Goal: Navigation & Orientation: Understand site structure

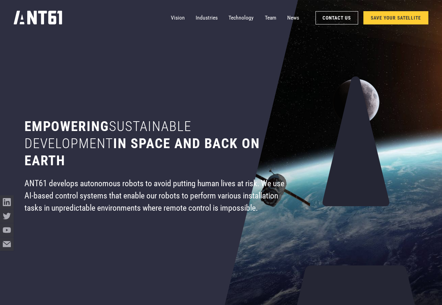
click at [152, 17] on div "Vision Industries Industries Technology Team News Contact Us SAVE YOUR SATELLITE" at bounding box center [221, 18] width 414 height 36
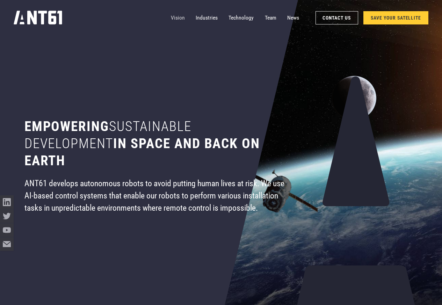
click at [176, 17] on link "Vision" at bounding box center [178, 18] width 14 height 14
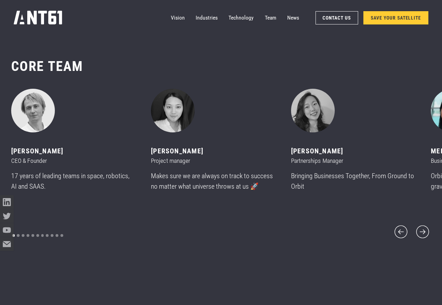
scroll to position [3729, 0]
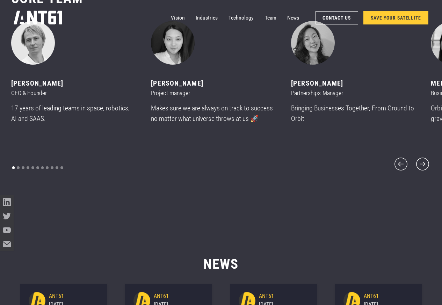
click at [423, 176] on div "CORE team ‍ [PERSON_NAME] CEO & Founder 17 years of leading teams in space, rob…" at bounding box center [221, 81] width 420 height 237
click at [422, 163] on icon "next slide" at bounding box center [422, 164] width 16 height 16
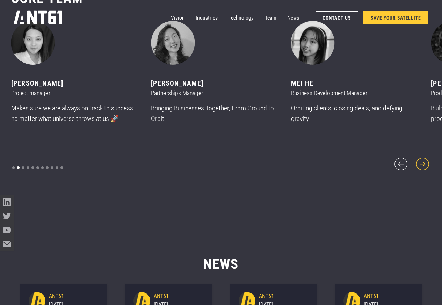
click at [423, 163] on icon "next slide" at bounding box center [422, 164] width 16 height 16
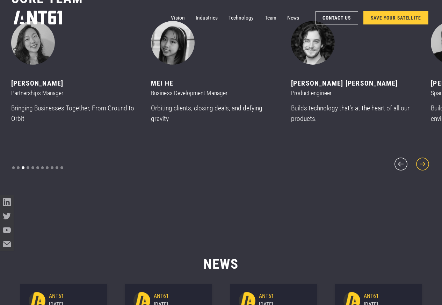
click at [423, 163] on icon "next slide" at bounding box center [422, 164] width 16 height 16
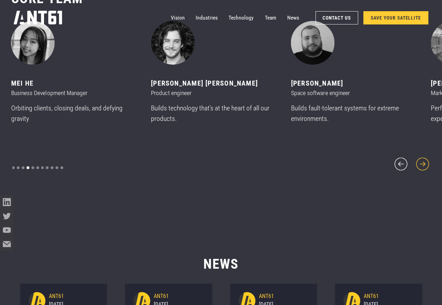
click at [422, 163] on icon "next slide" at bounding box center [422, 164] width 16 height 16
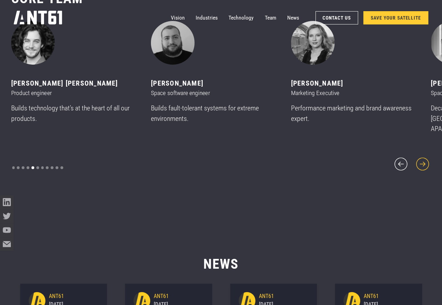
click at [423, 163] on icon "next slide" at bounding box center [422, 164] width 16 height 16
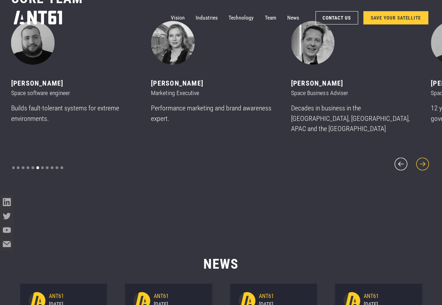
click at [423, 163] on icon "next slide" at bounding box center [422, 164] width 16 height 16
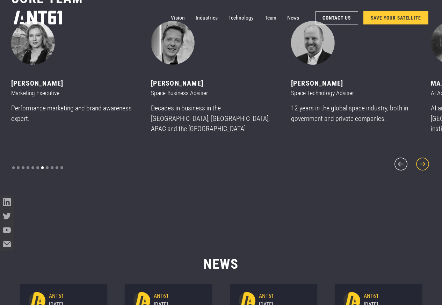
click at [422, 163] on icon "next slide" at bounding box center [422, 164] width 16 height 16
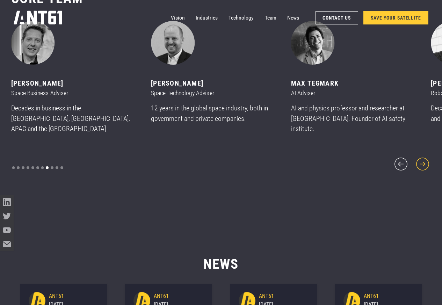
click at [423, 163] on icon "next slide" at bounding box center [422, 164] width 16 height 16
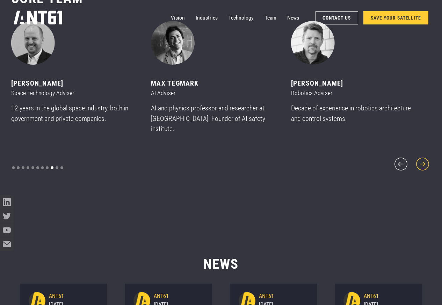
click at [423, 163] on icon "next slide" at bounding box center [422, 164] width 16 height 16
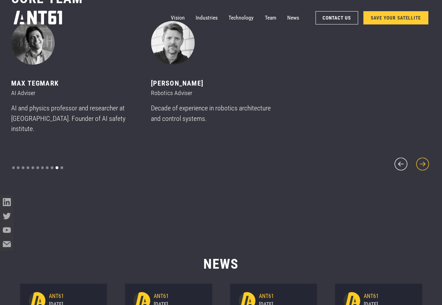
click at [423, 163] on icon "next slide" at bounding box center [422, 164] width 16 height 16
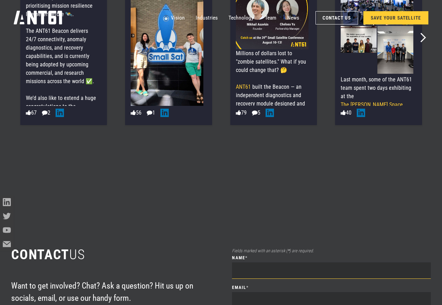
scroll to position [4148, 0]
